Goal: Task Accomplishment & Management: Complete application form

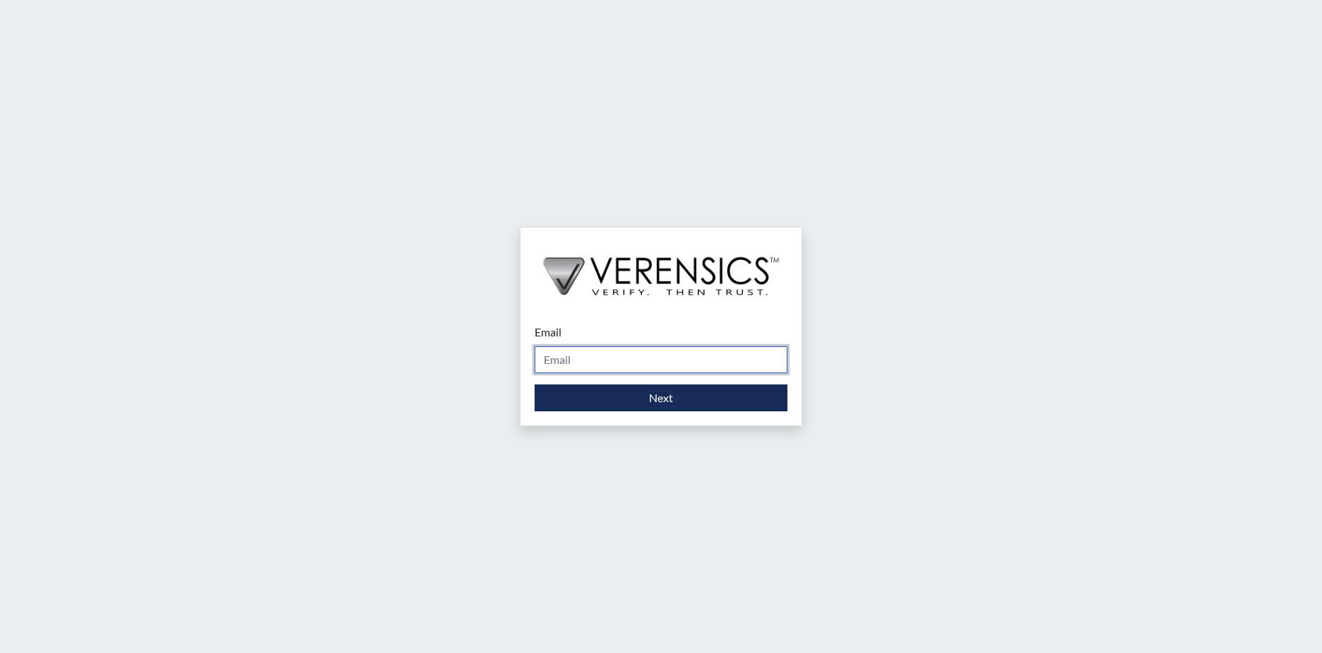
click at [580, 359] on input "Email" at bounding box center [661, 359] width 253 height 27
type input "[PERSON_NAME][EMAIL_ADDRESS][PERSON_NAME][DOMAIN_NAME]"
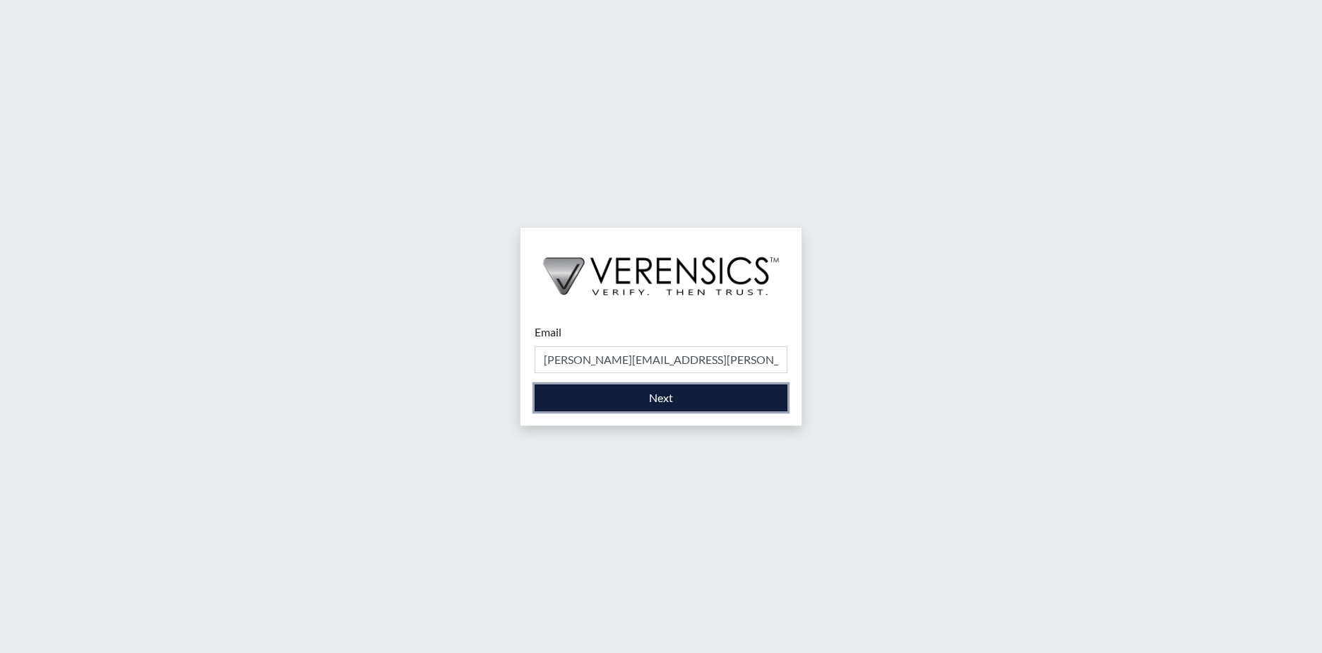
click at [644, 393] on button "Next" at bounding box center [661, 397] width 253 height 27
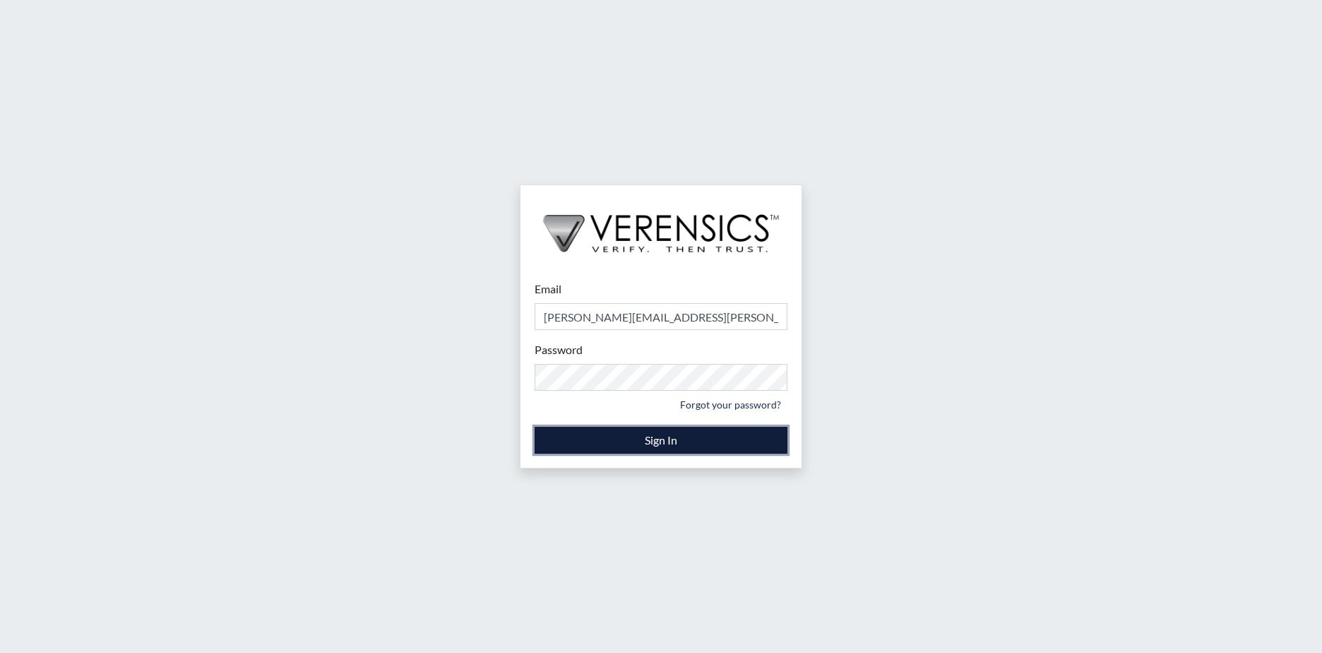
click at [602, 434] on button "Sign In" at bounding box center [661, 440] width 253 height 27
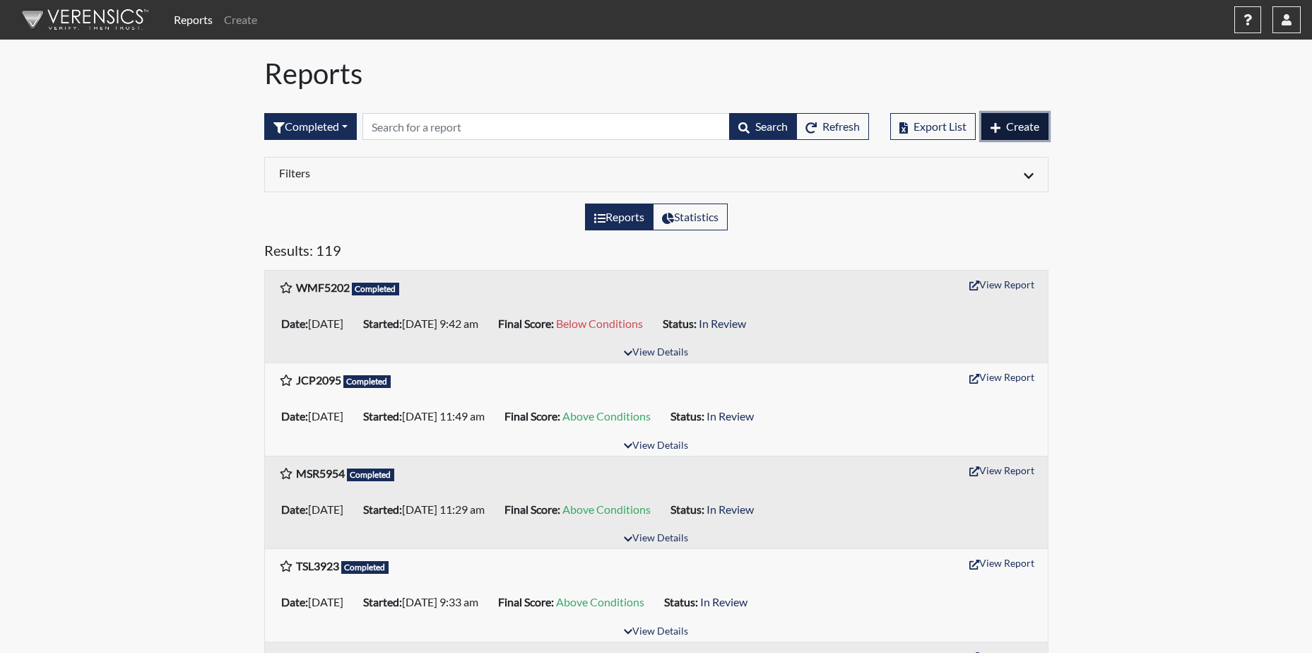
click at [1021, 120] on span "Create" at bounding box center [1022, 125] width 33 height 13
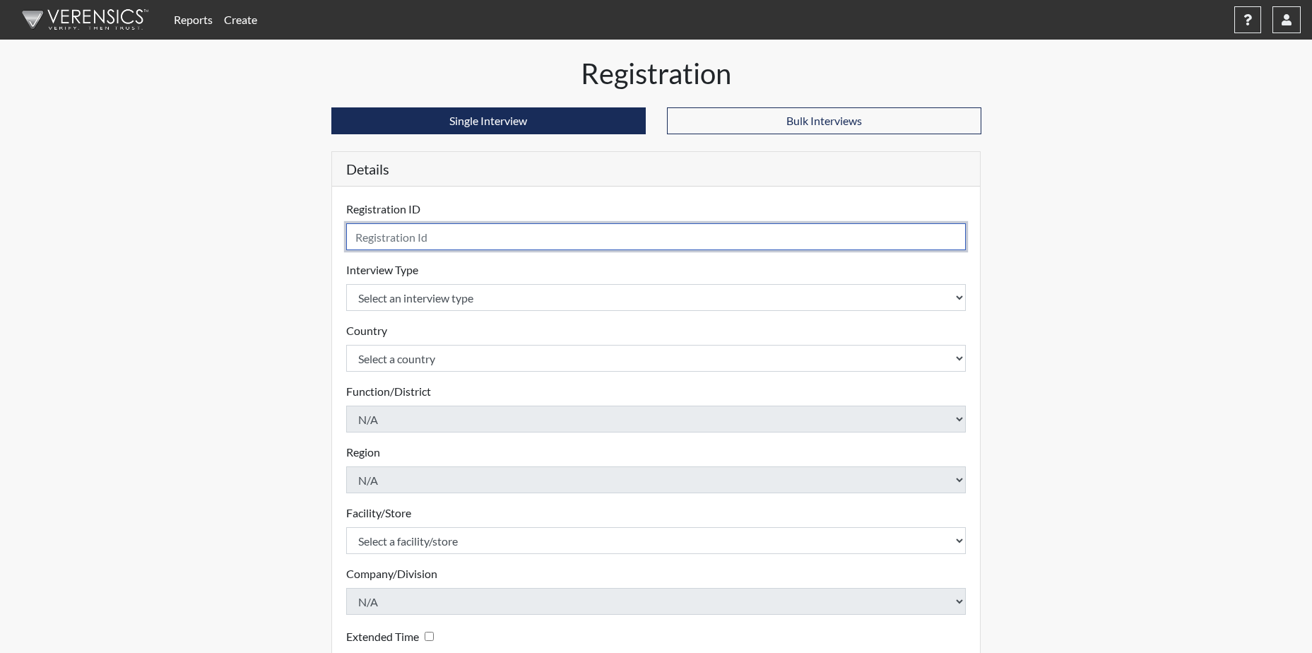
click at [449, 242] on input "text" at bounding box center [656, 236] width 620 height 27
type input "QLH4743"
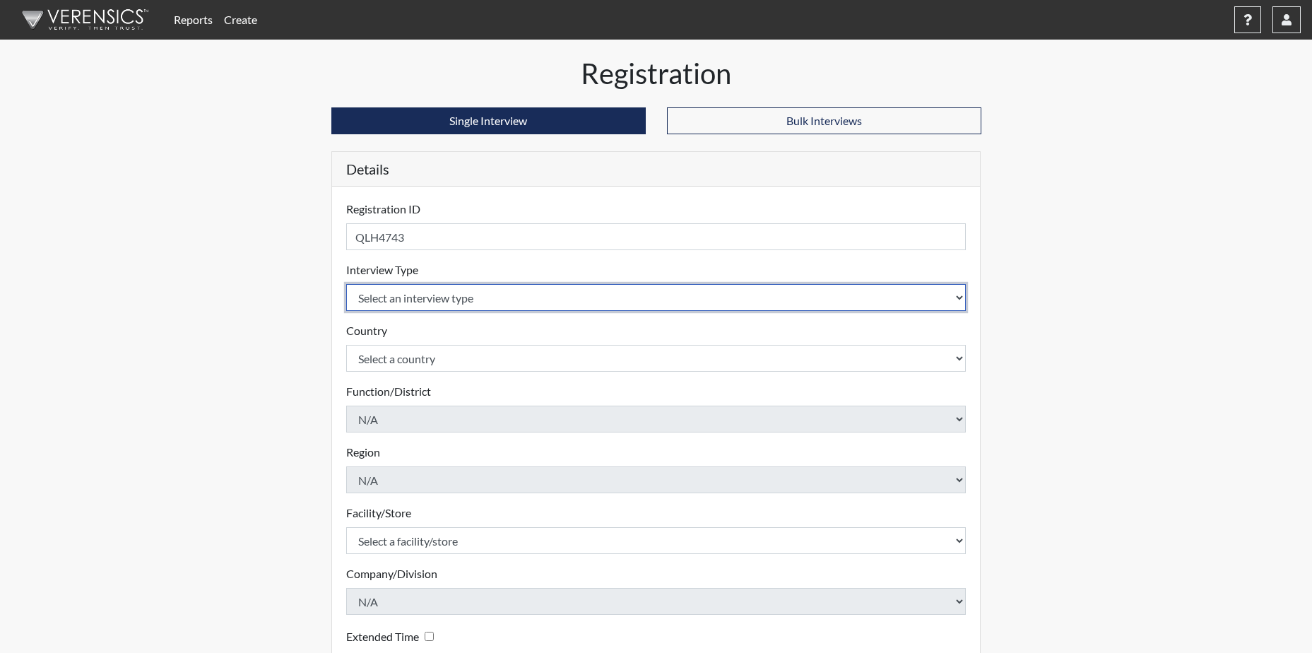
click at [429, 294] on select "Select an interview type Corrections Pre-Employment" at bounding box center [656, 297] width 620 height 27
select select "ff733e93-e1bf-11ea-9c9f-0eff0cf7eb8f"
click at [346, 284] on select "Select an interview type Corrections Pre-Employment" at bounding box center [656, 297] width 620 height 27
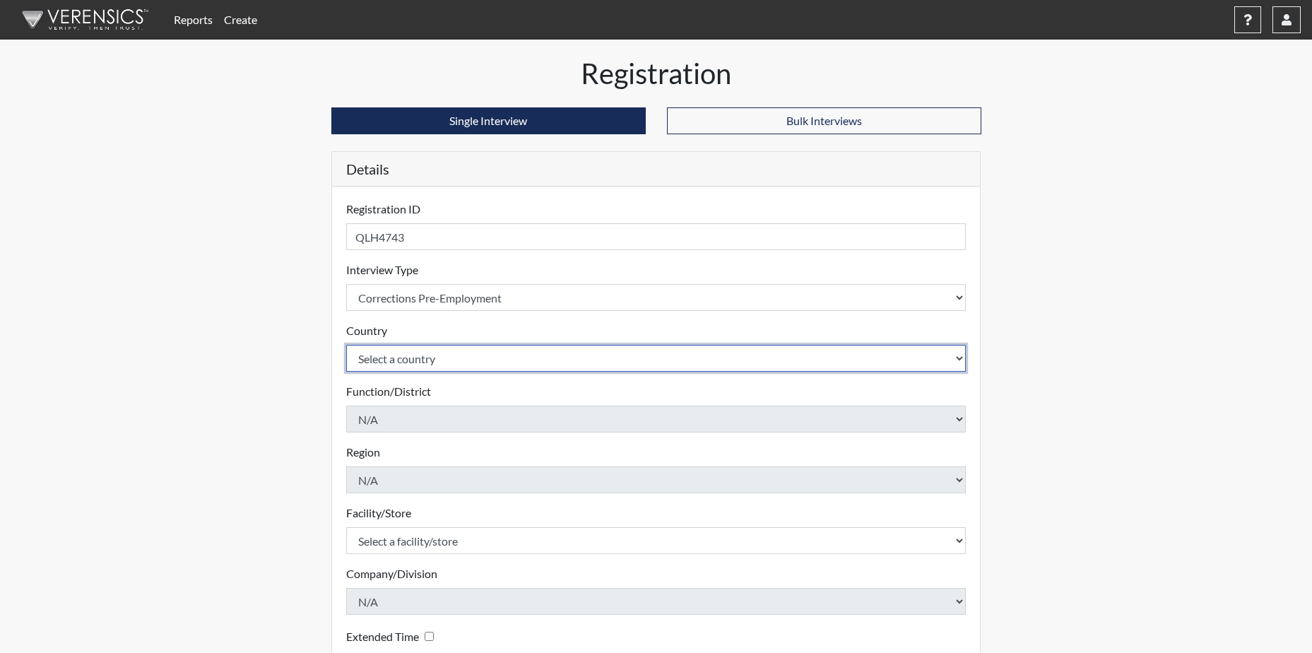
click at [422, 359] on select "Select a country [GEOGRAPHIC_DATA] [GEOGRAPHIC_DATA]" at bounding box center [656, 358] width 620 height 27
select select "united-states-of-[GEOGRAPHIC_DATA]"
click at [346, 345] on select "Select a country [GEOGRAPHIC_DATA] [GEOGRAPHIC_DATA]" at bounding box center [656, 358] width 620 height 27
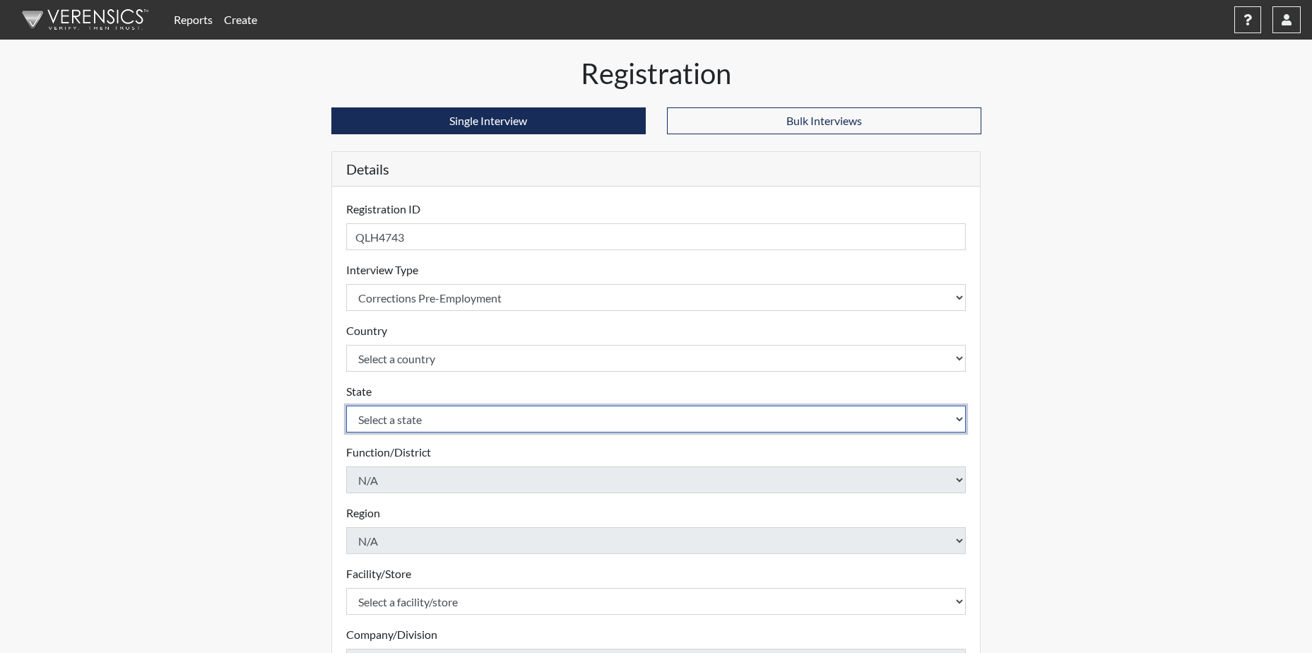
click at [430, 421] on select "Select a state [US_STATE] [US_STATE] [US_STATE] [US_STATE] [US_STATE] [US_STATE…" at bounding box center [656, 418] width 620 height 27
select select "GA"
click at [346, 405] on select "Select a state [US_STATE] [US_STATE] [US_STATE] [US_STATE] [US_STATE] [US_STATE…" at bounding box center [656, 418] width 620 height 27
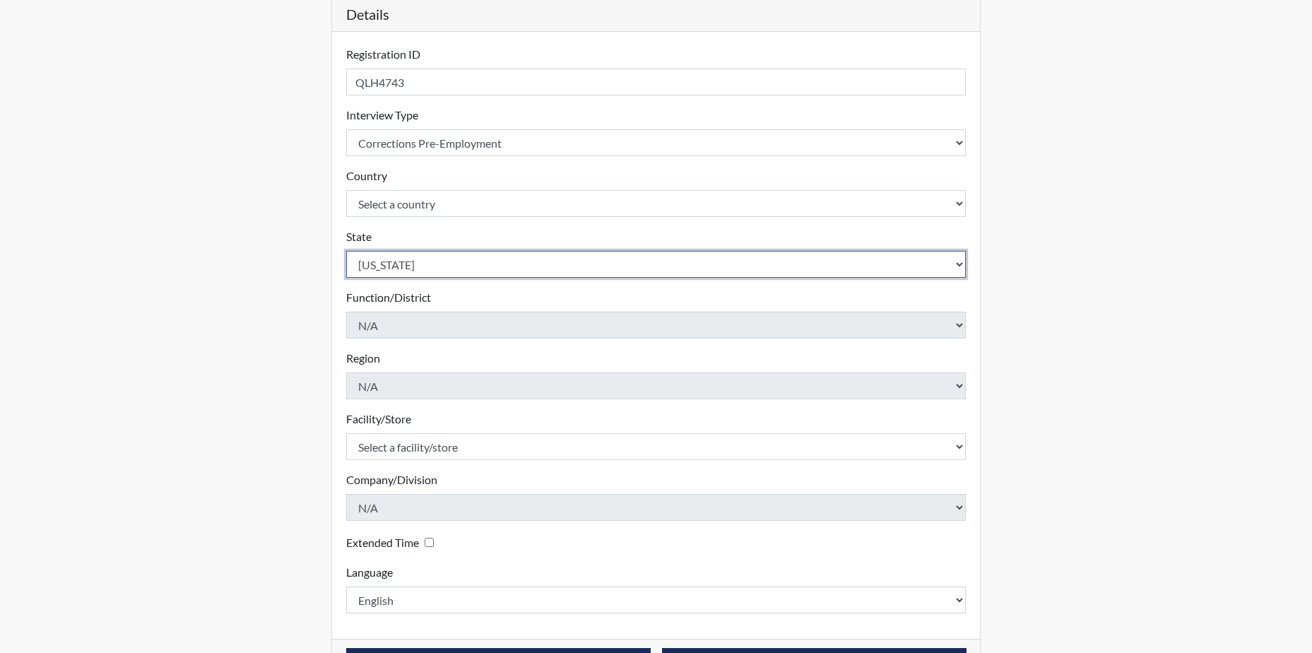
scroll to position [203, 0]
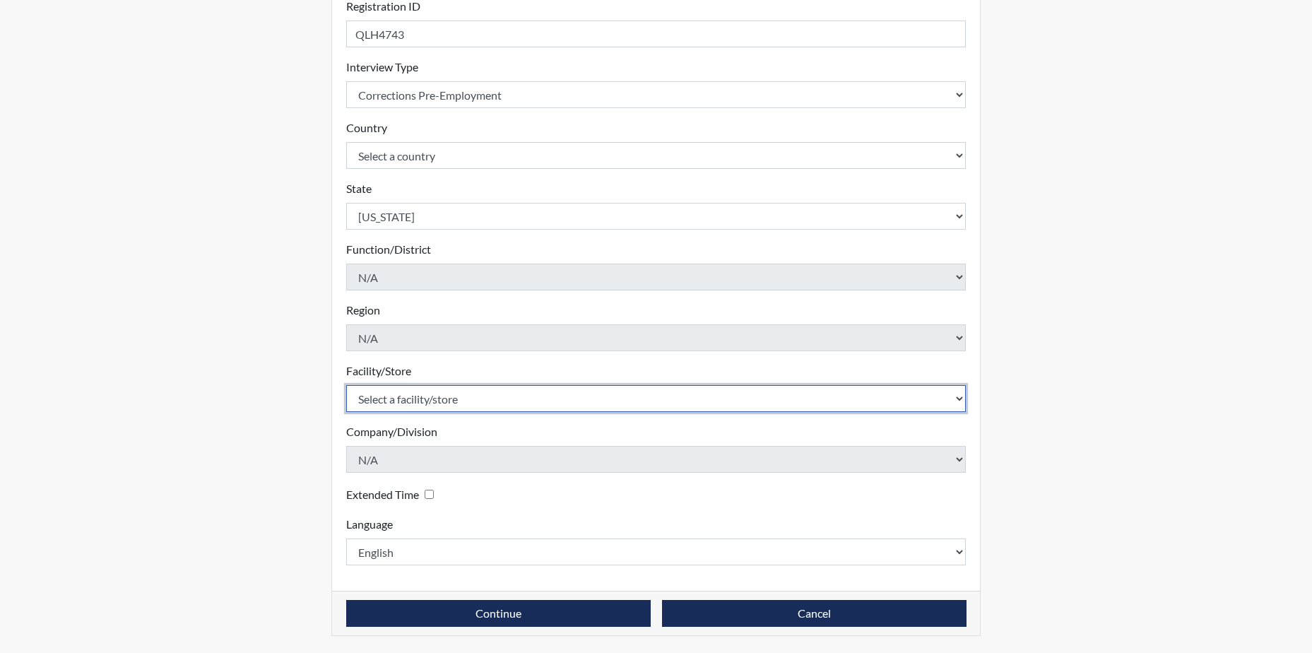
click at [456, 396] on select "Select a facility/store [PERSON_NAME]" at bounding box center [656, 398] width 620 height 27
select select "a2695ac4-228c-4454-a598-76acc7274027"
click at [346, 385] on select "Select a facility/store [PERSON_NAME]" at bounding box center [656, 398] width 620 height 27
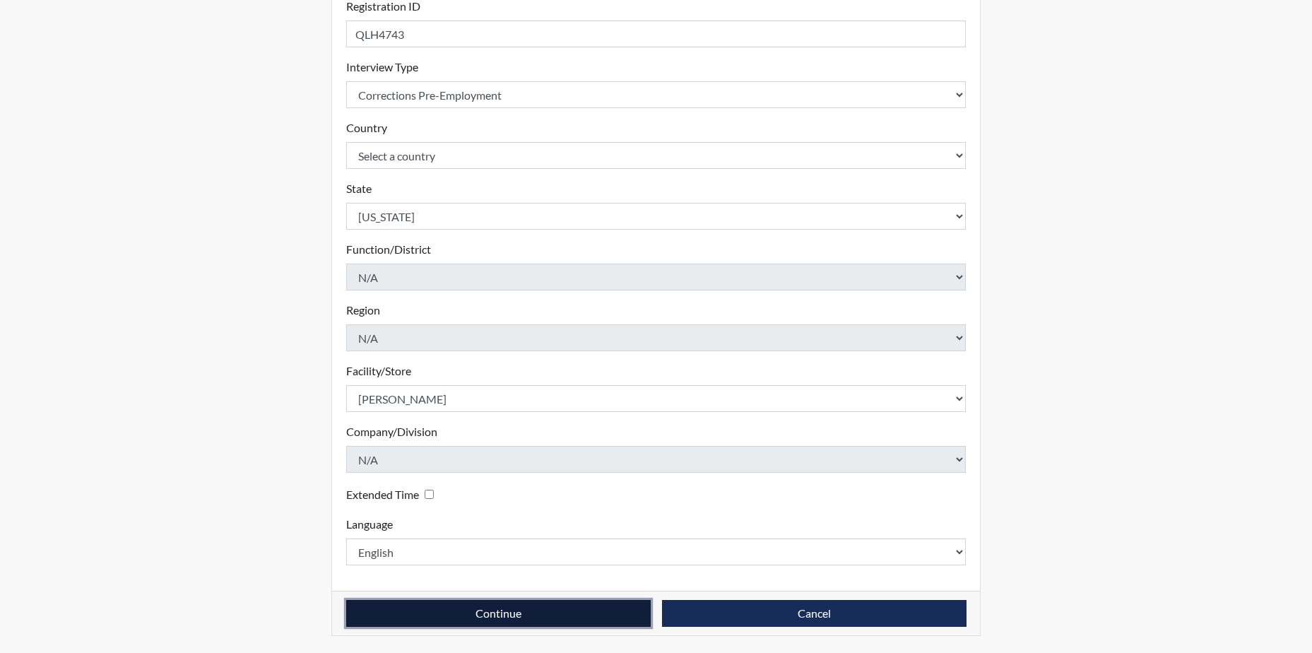
click at [590, 603] on button "Continue" at bounding box center [498, 613] width 304 height 27
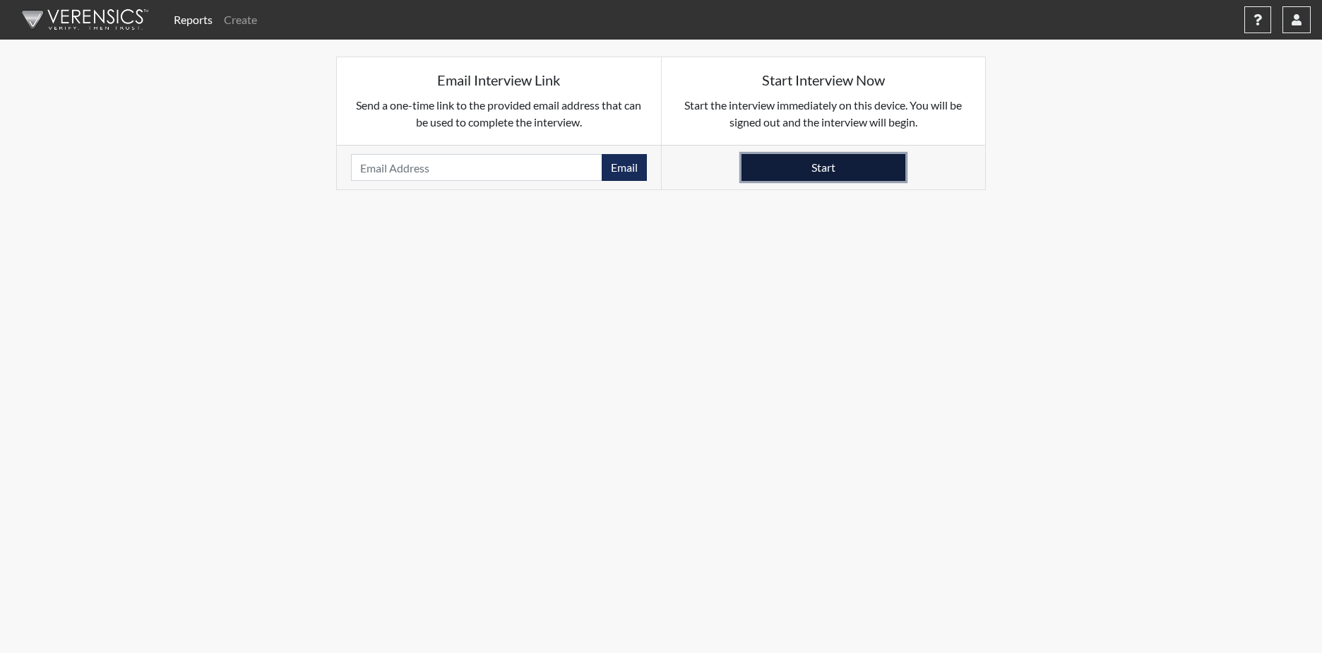
click at [843, 159] on button "Start" at bounding box center [824, 167] width 164 height 27
